Goal: Find specific page/section: Find specific page/section

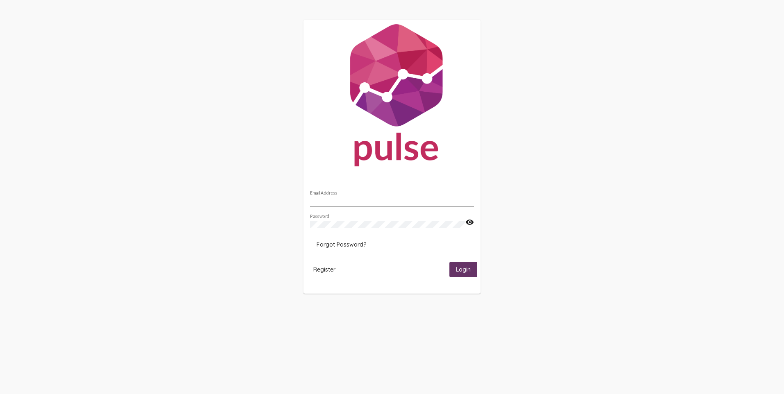
type input "[EMAIL_ADDRESS][DOMAIN_NAME]"
click at [450, 270] on button "Login" at bounding box center [463, 269] width 28 height 15
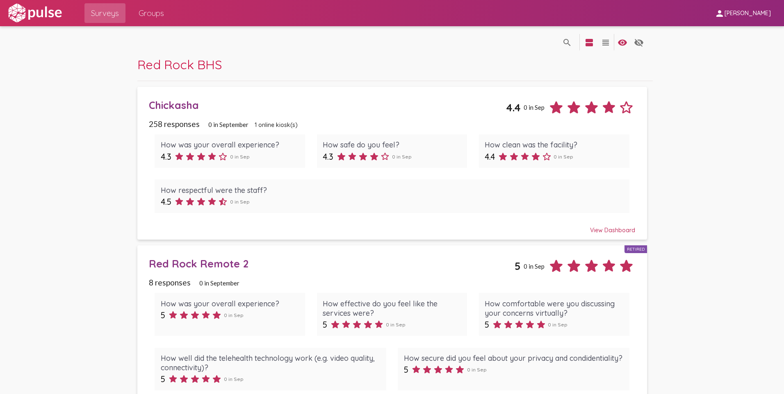
click at [157, 101] on div "Chickasha" at bounding box center [327, 105] width 357 height 13
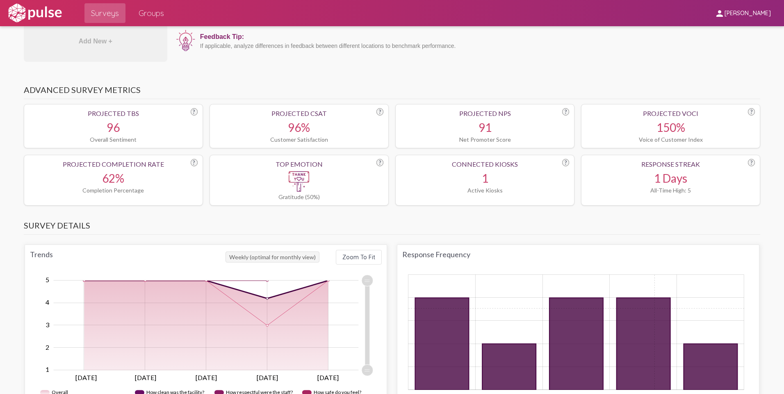
scroll to position [246, 0]
